Goal: Find specific page/section

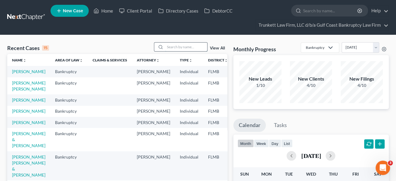
click at [179, 48] on input "search" at bounding box center [186, 47] width 42 height 9
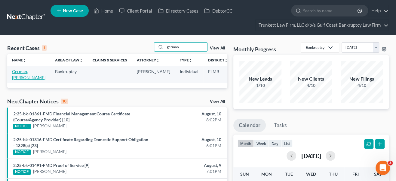
type input "german"
click at [19, 70] on link "German, [PERSON_NAME]" at bounding box center [28, 74] width 33 height 11
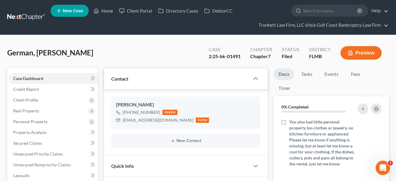
scroll to position [204, 0]
click at [29, 145] on span "Secured Claims" at bounding box center [27, 143] width 29 height 5
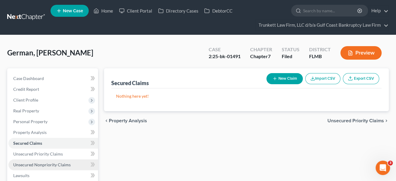
click at [40, 163] on span "Unsecured Nonpriority Claims" at bounding box center [41, 165] width 57 height 5
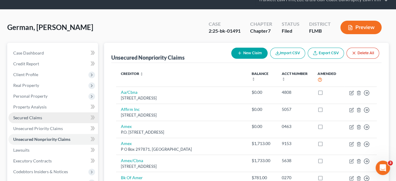
scroll to position [55, 0]
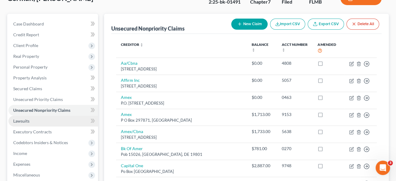
click at [32, 122] on link "Lawsuits" at bounding box center [53, 121] width 90 height 11
